Goal: Task Accomplishment & Management: Manage account settings

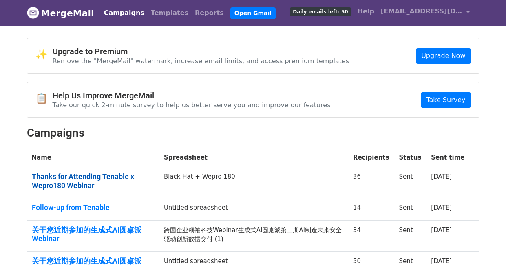
click at [84, 176] on link "Thanks for Attending Tenable x Wepro180 Webinar" at bounding box center [93, 181] width 122 height 18
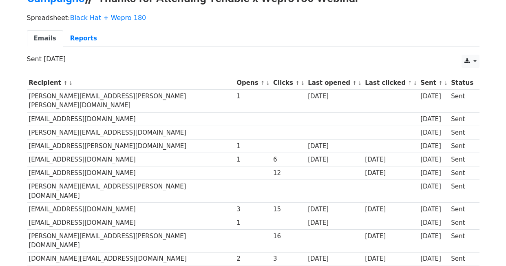
scroll to position [45, 0]
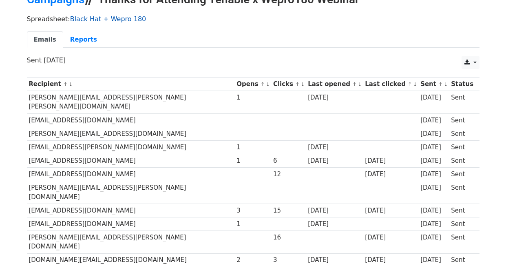
click at [134, 19] on link "Black Hat + Wepro 180" at bounding box center [108, 19] width 76 height 8
